Goal: Task Accomplishment & Management: Use online tool/utility

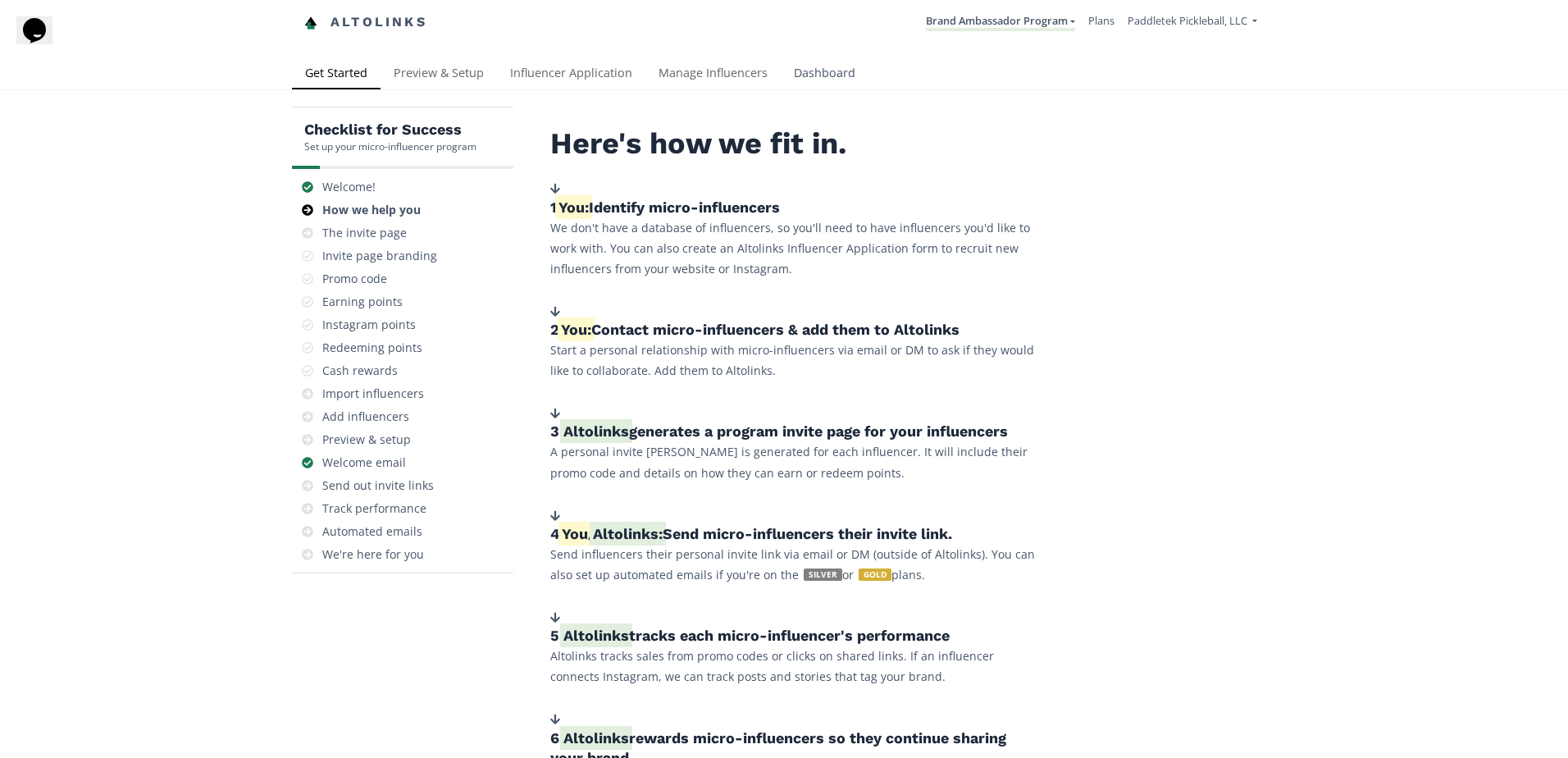
click at [819, 70] on link "Dashboard" at bounding box center [825, 74] width 88 height 32
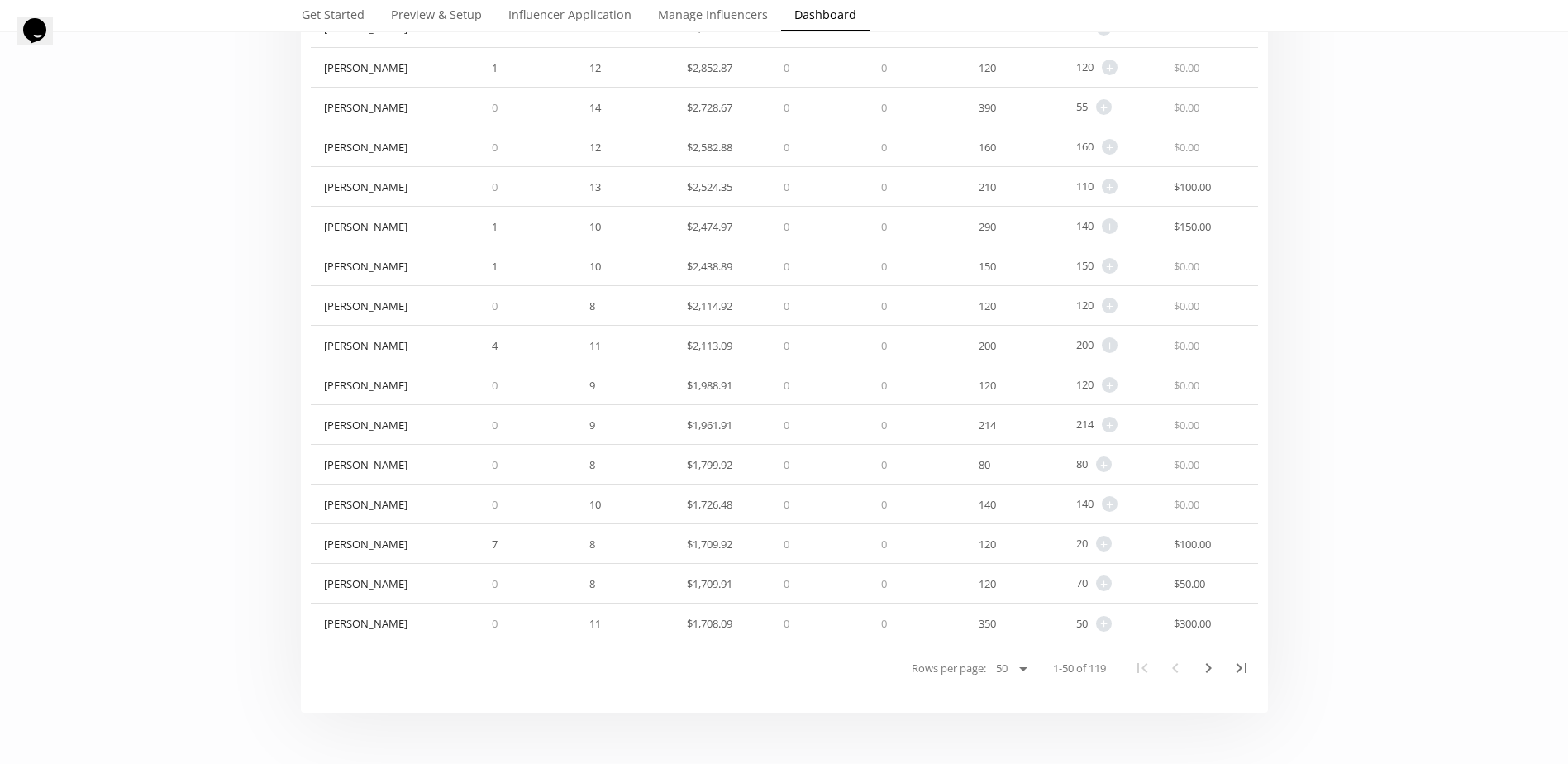
scroll to position [1654, 0]
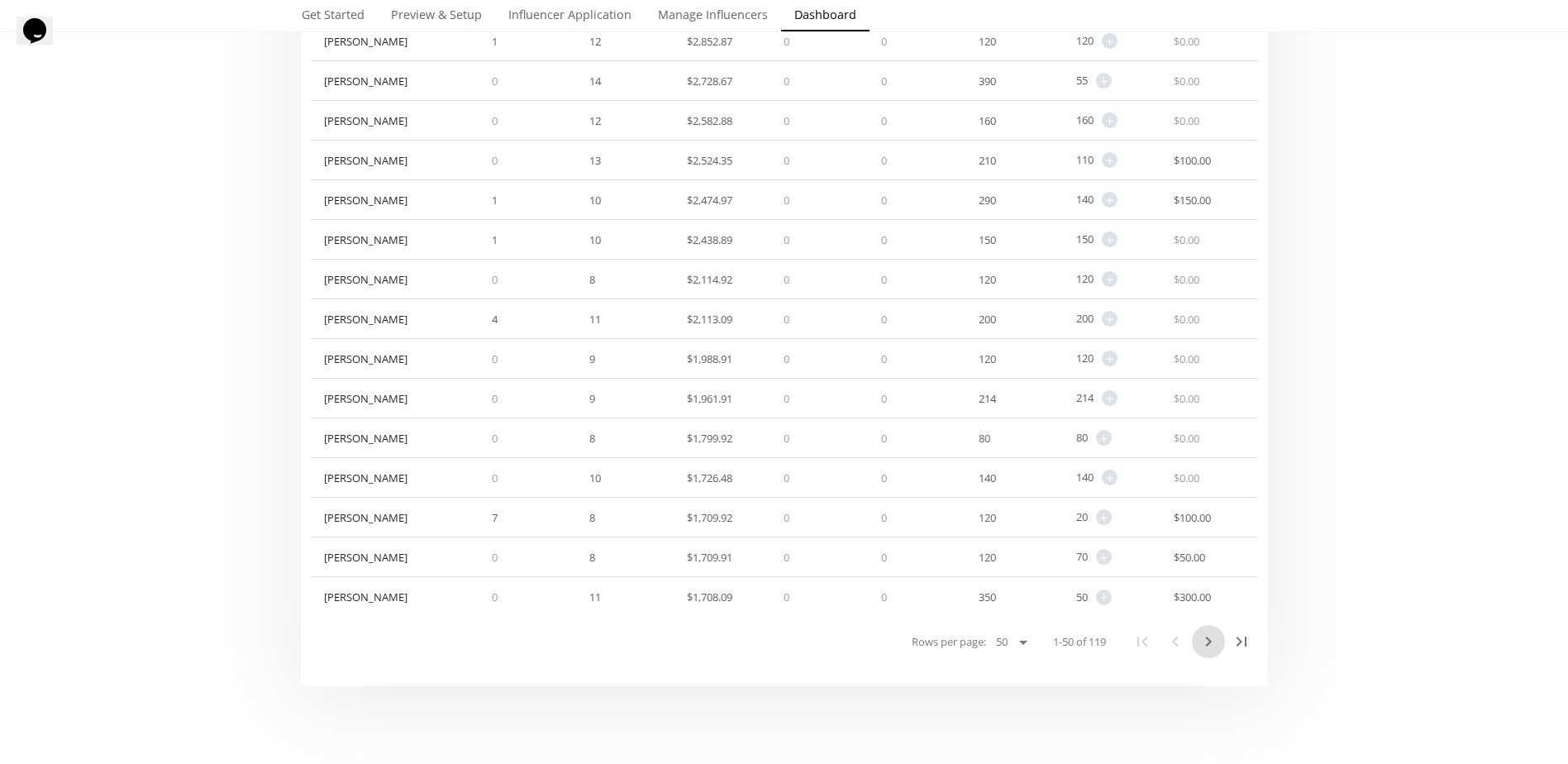
click at [1212, 643] on icon "Next Page" at bounding box center [1209, 641] width 20 height 20
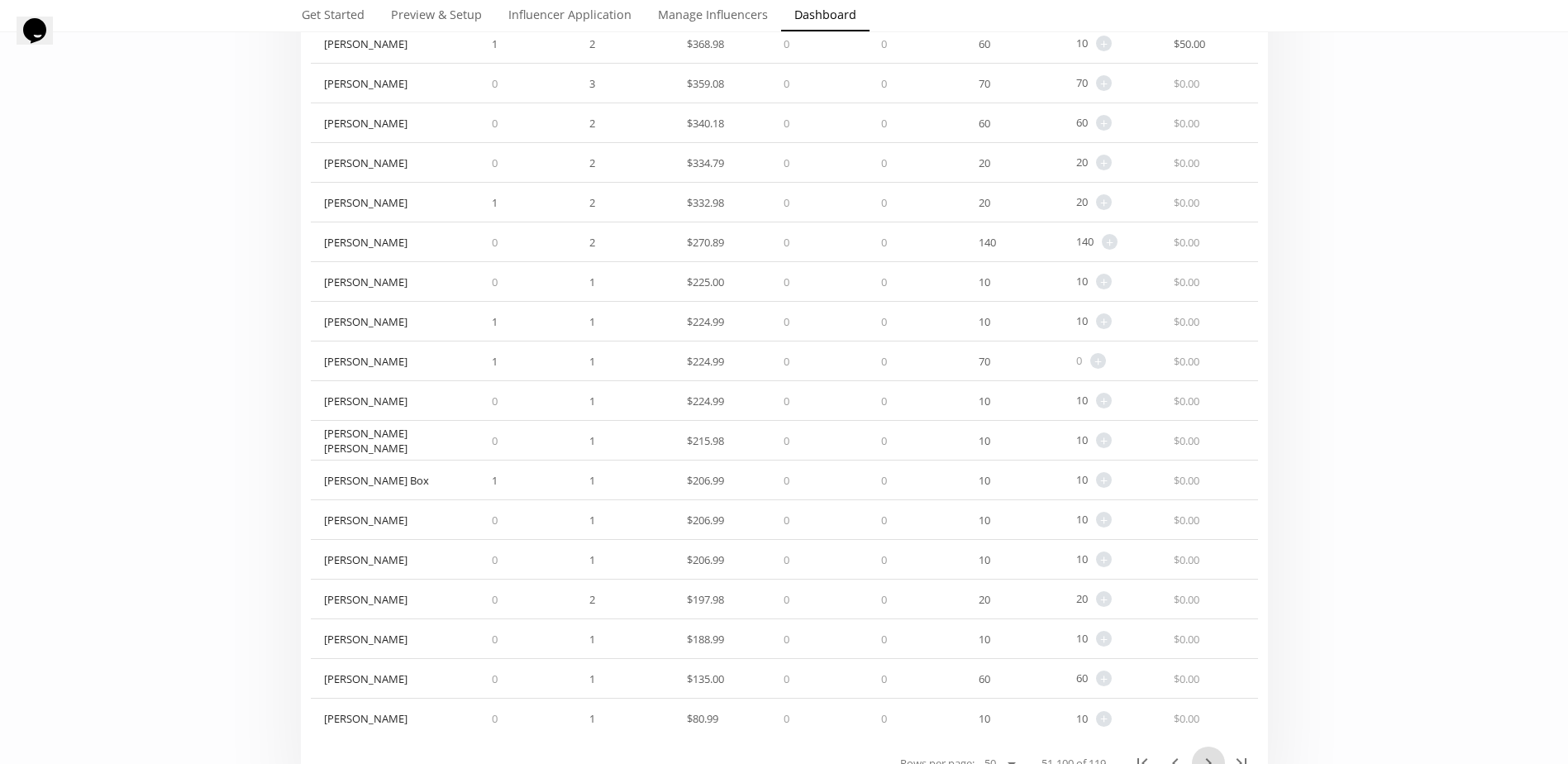
scroll to position [1489, 0]
click at [1104, 366] on span "+" at bounding box center [1104, 365] width 15 height 15
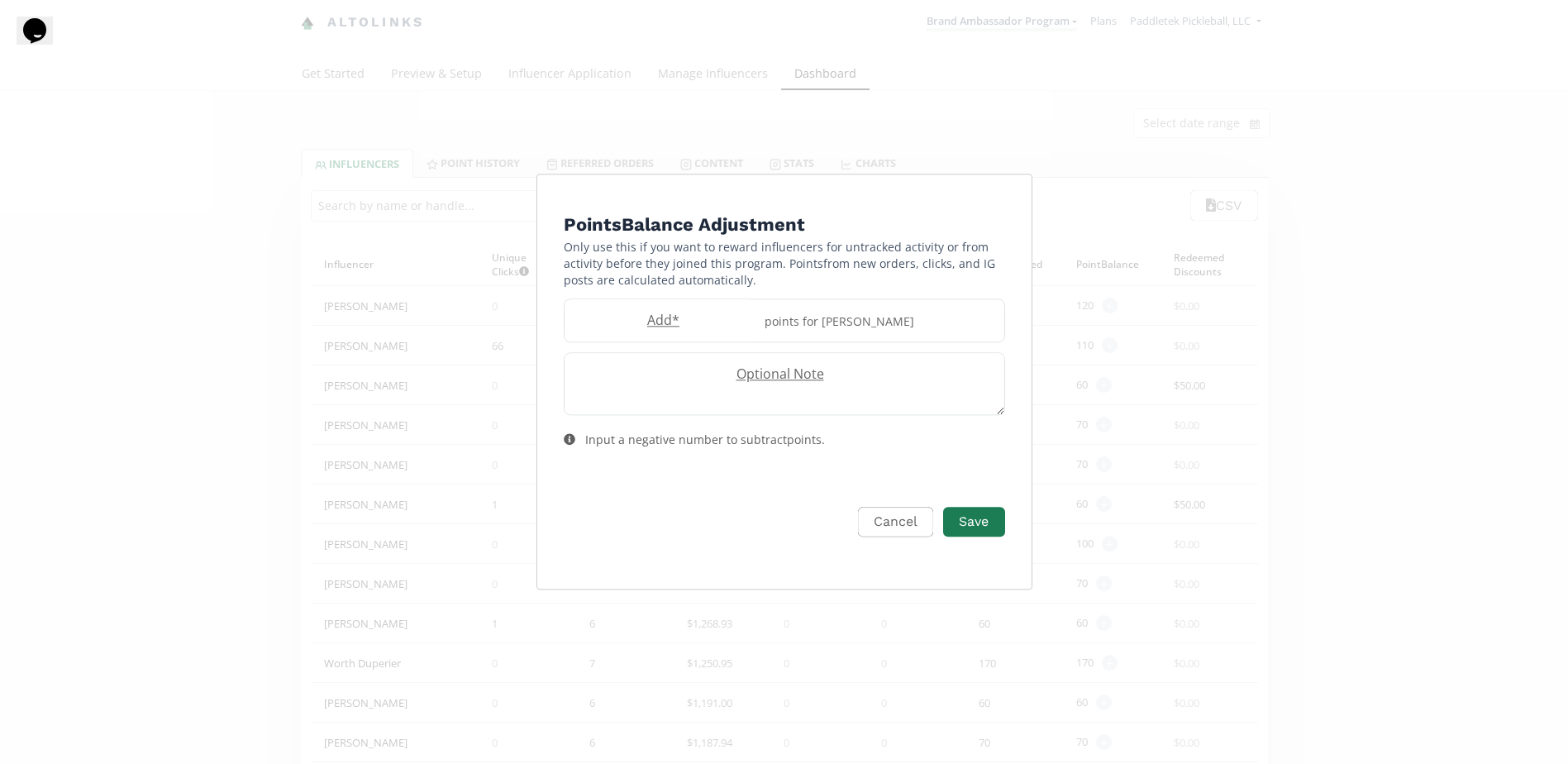
scroll to position [0, 0]
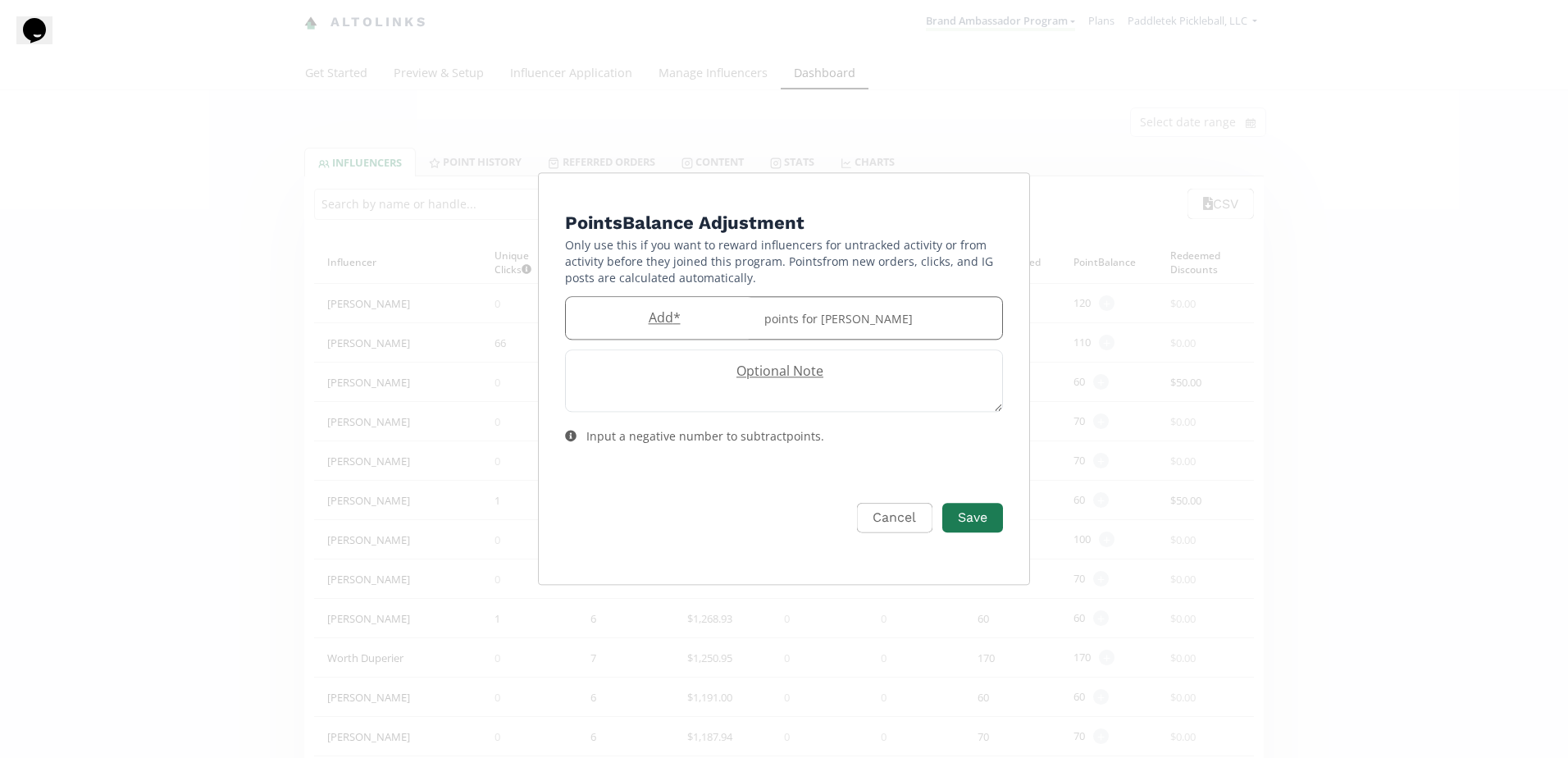
click at [649, 319] on label "Add *" at bounding box center [661, 318] width 189 height 19
type input "2"
type input "30"
click at [986, 520] on button "Save" at bounding box center [972, 518] width 66 height 35
